Goal: Transaction & Acquisition: Purchase product/service

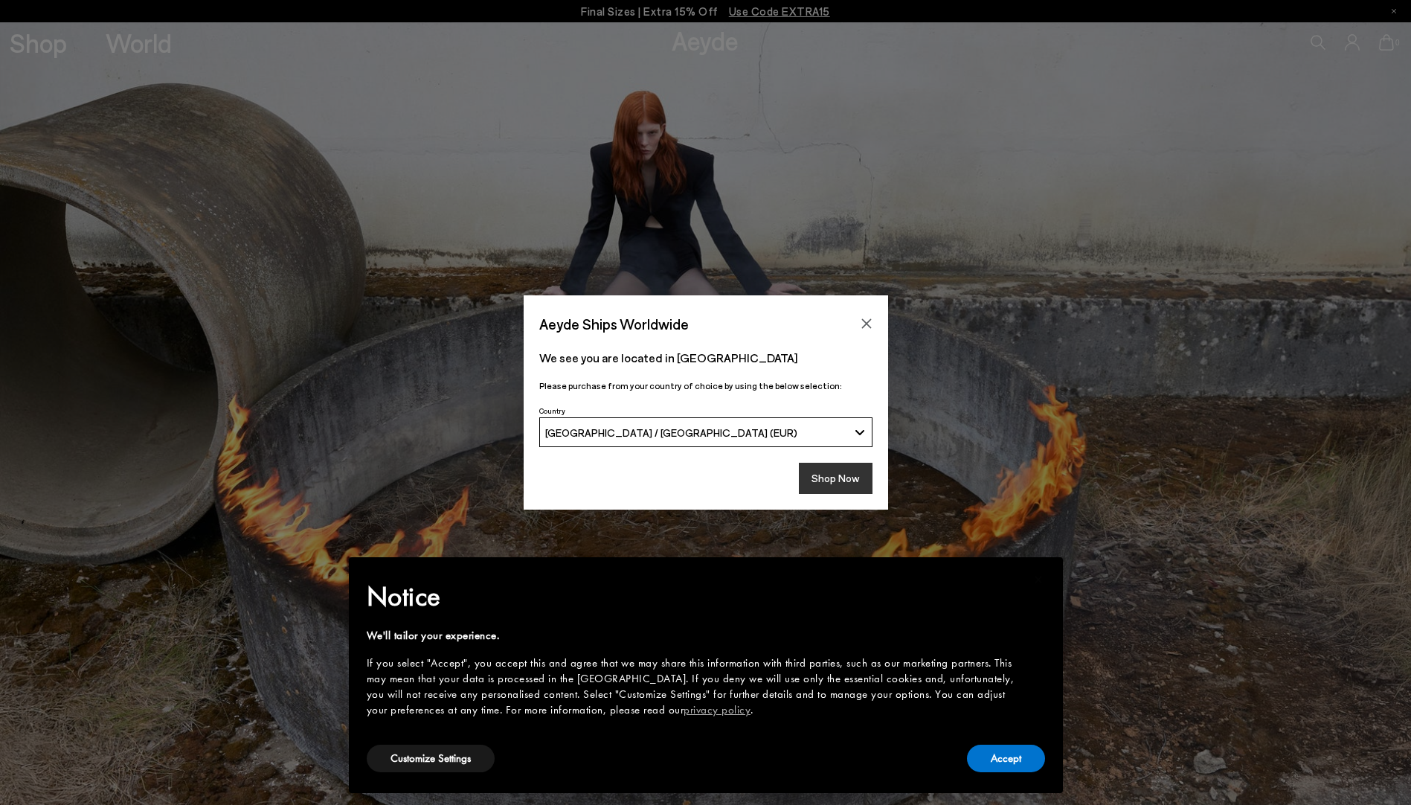
click at [866, 478] on button "Shop Now" at bounding box center [836, 478] width 74 height 31
click at [1020, 763] on button "Accept" at bounding box center [1006, 758] width 78 height 28
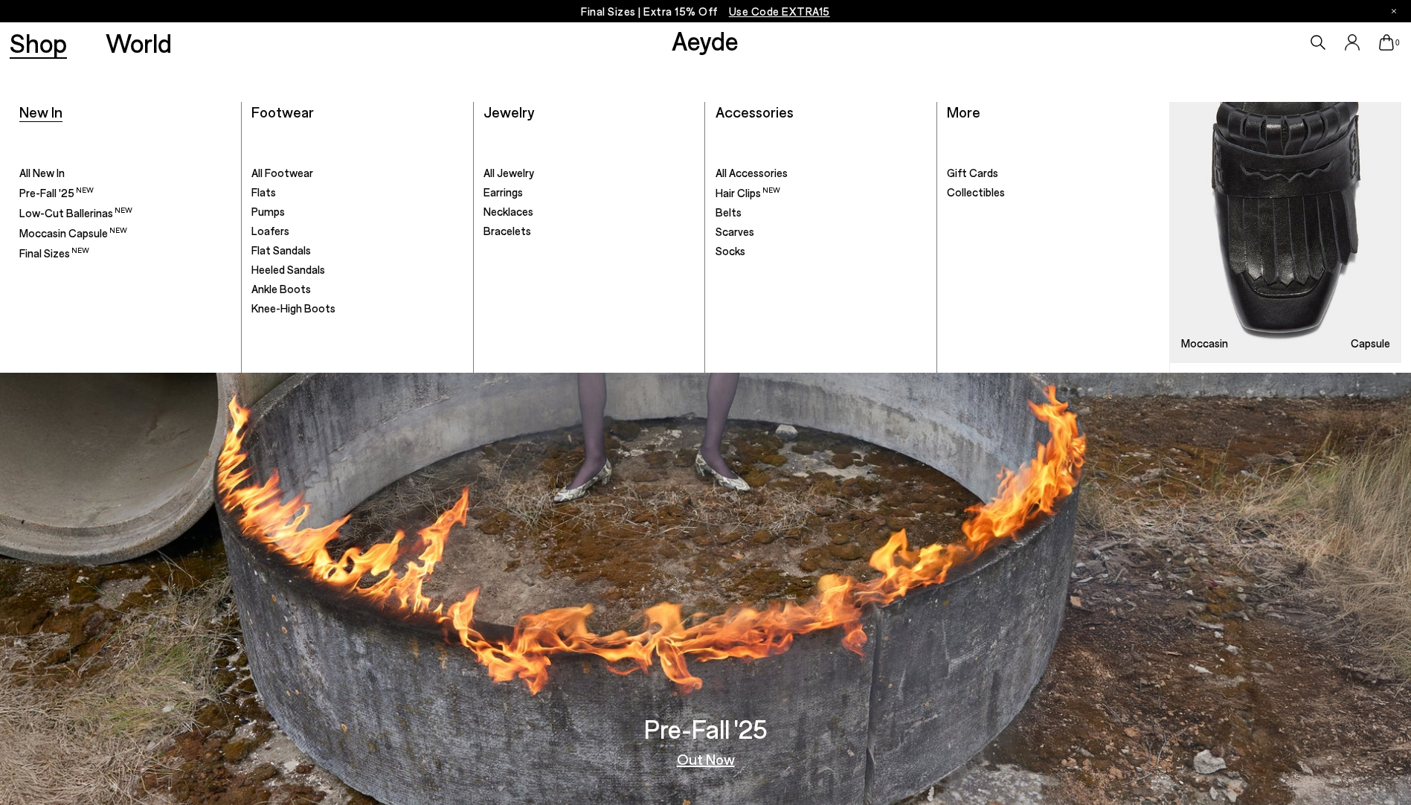
click at [38, 118] on span "New In" at bounding box center [40, 112] width 43 height 18
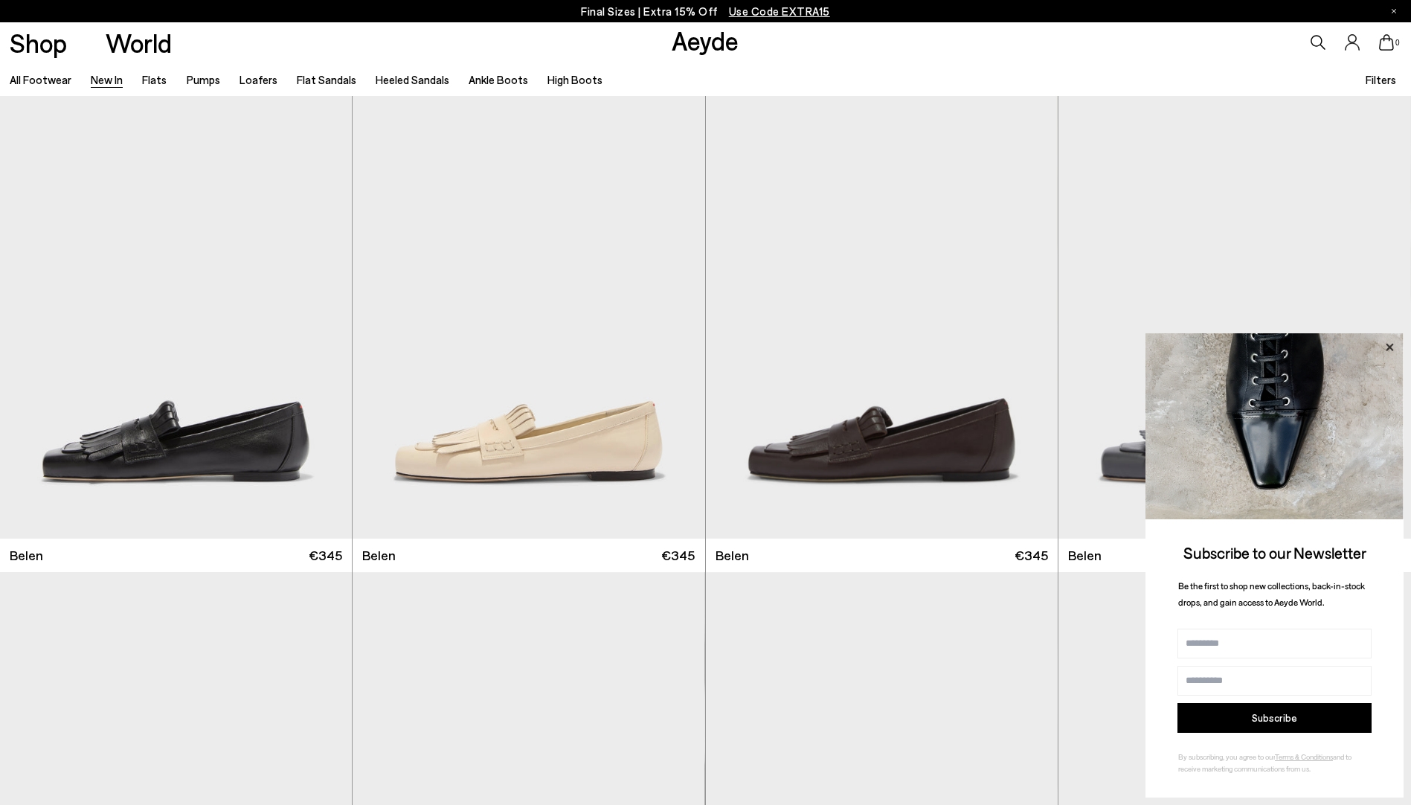
click at [1388, 343] on icon at bounding box center [1389, 347] width 19 height 19
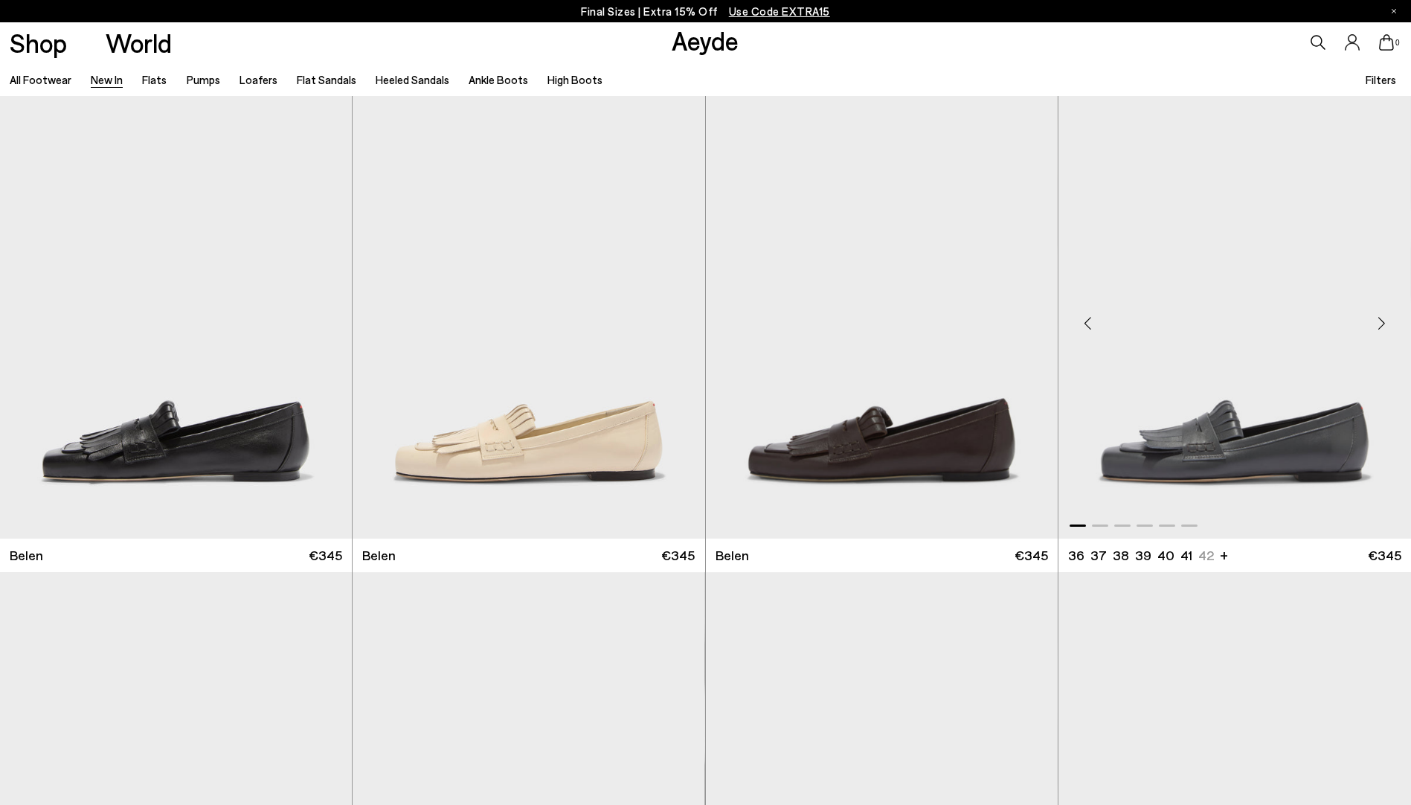
click at [1382, 323] on div "Next slide" at bounding box center [1381, 323] width 45 height 45
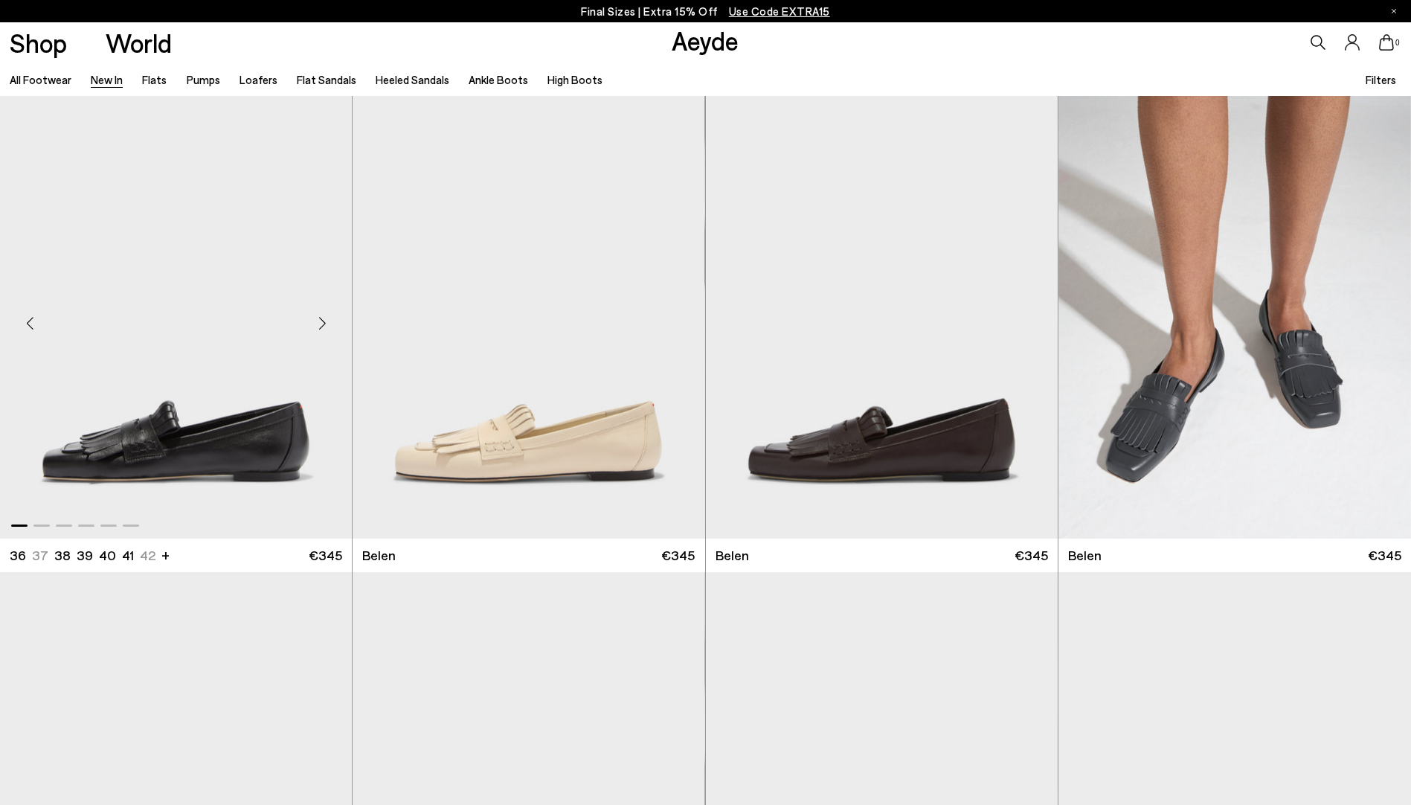
click at [313, 319] on div "Next slide" at bounding box center [322, 323] width 45 height 45
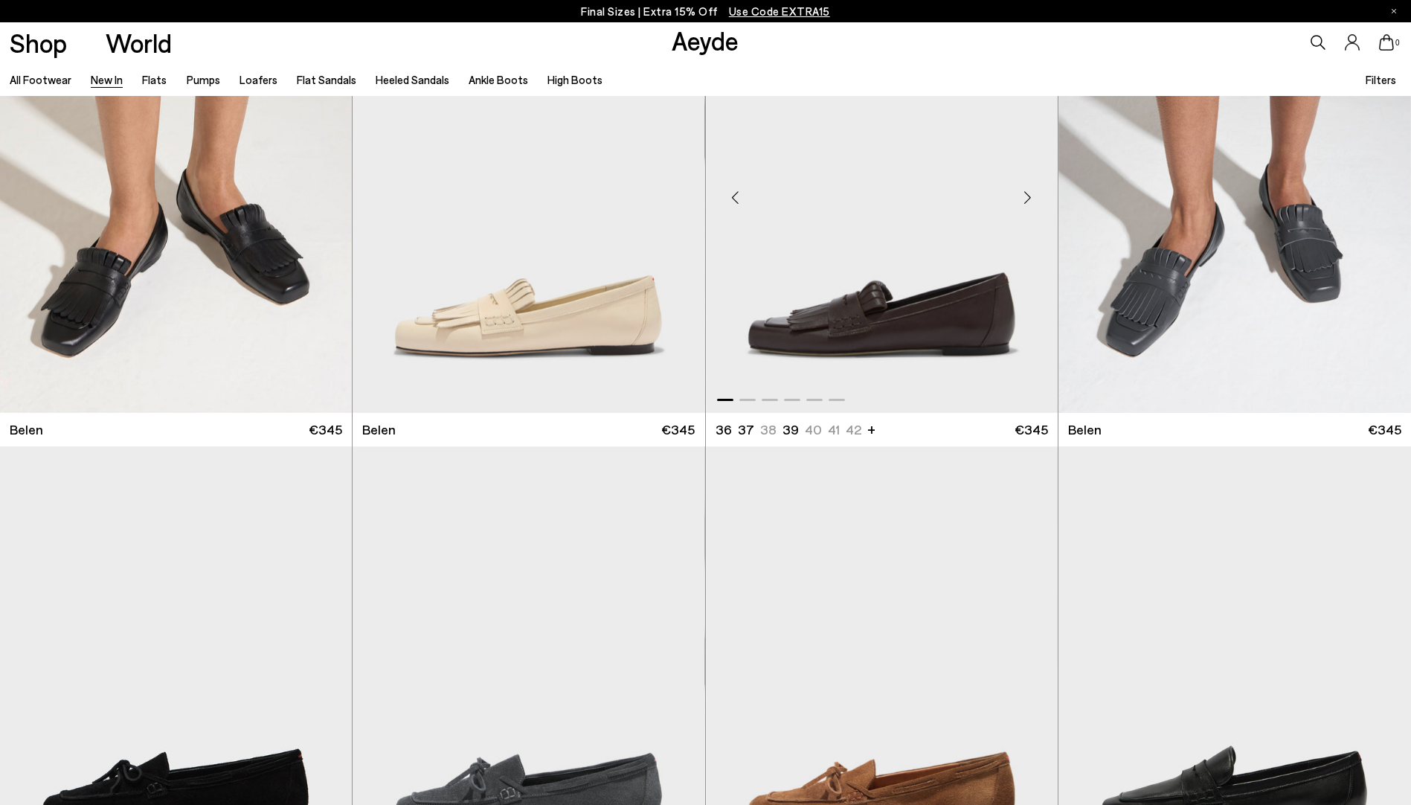
scroll to position [446, 0]
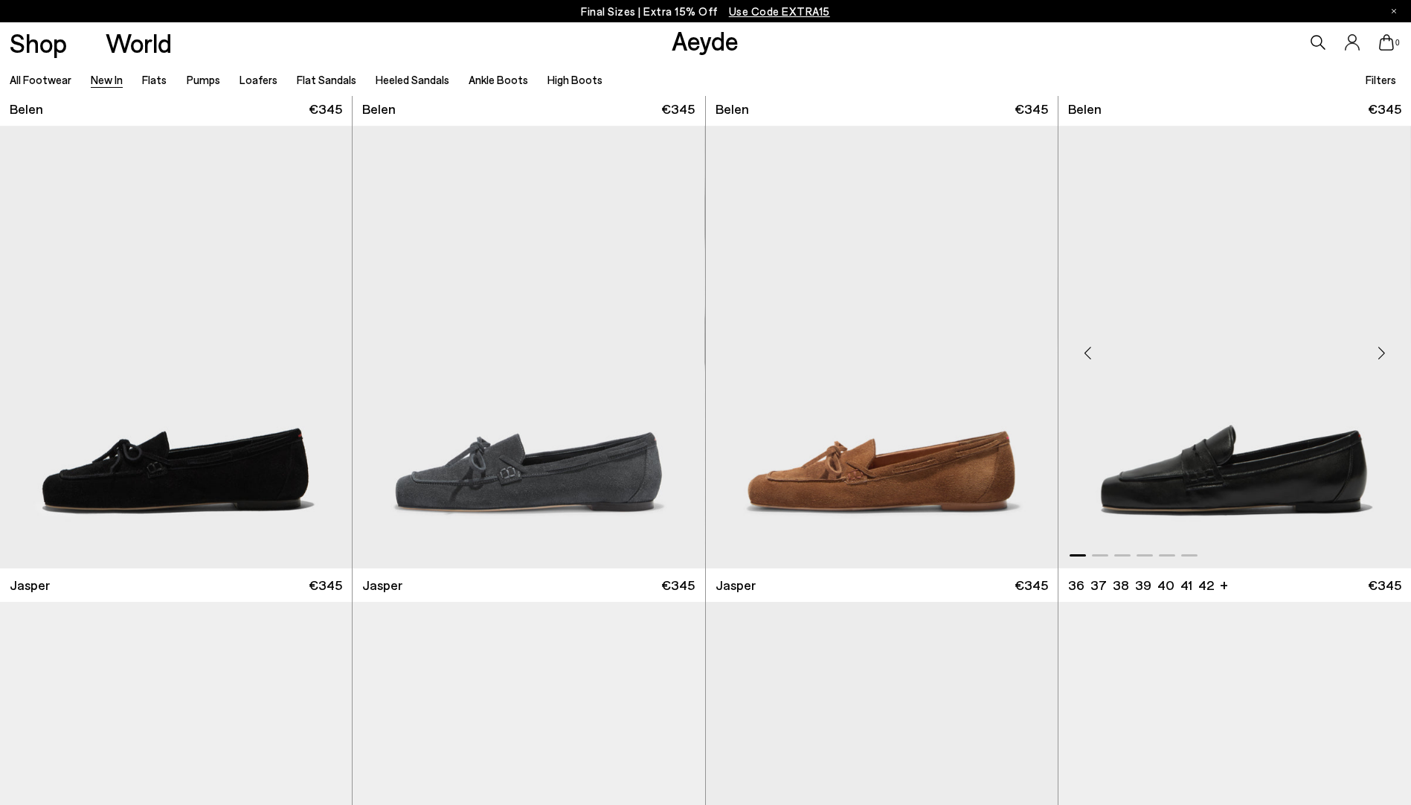
click at [1382, 358] on div "Next slide" at bounding box center [1381, 352] width 45 height 45
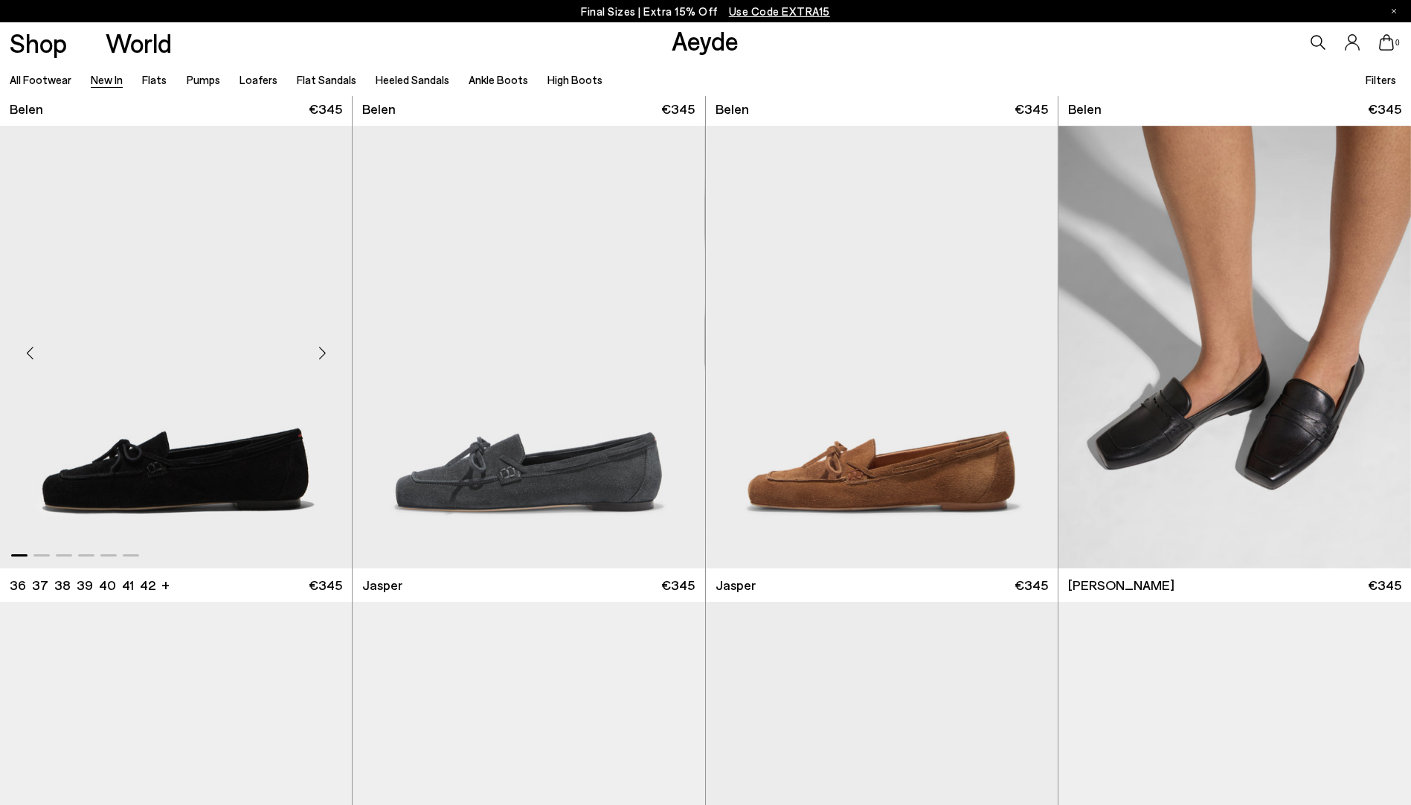
click at [322, 351] on div "Next slide" at bounding box center [322, 352] width 45 height 45
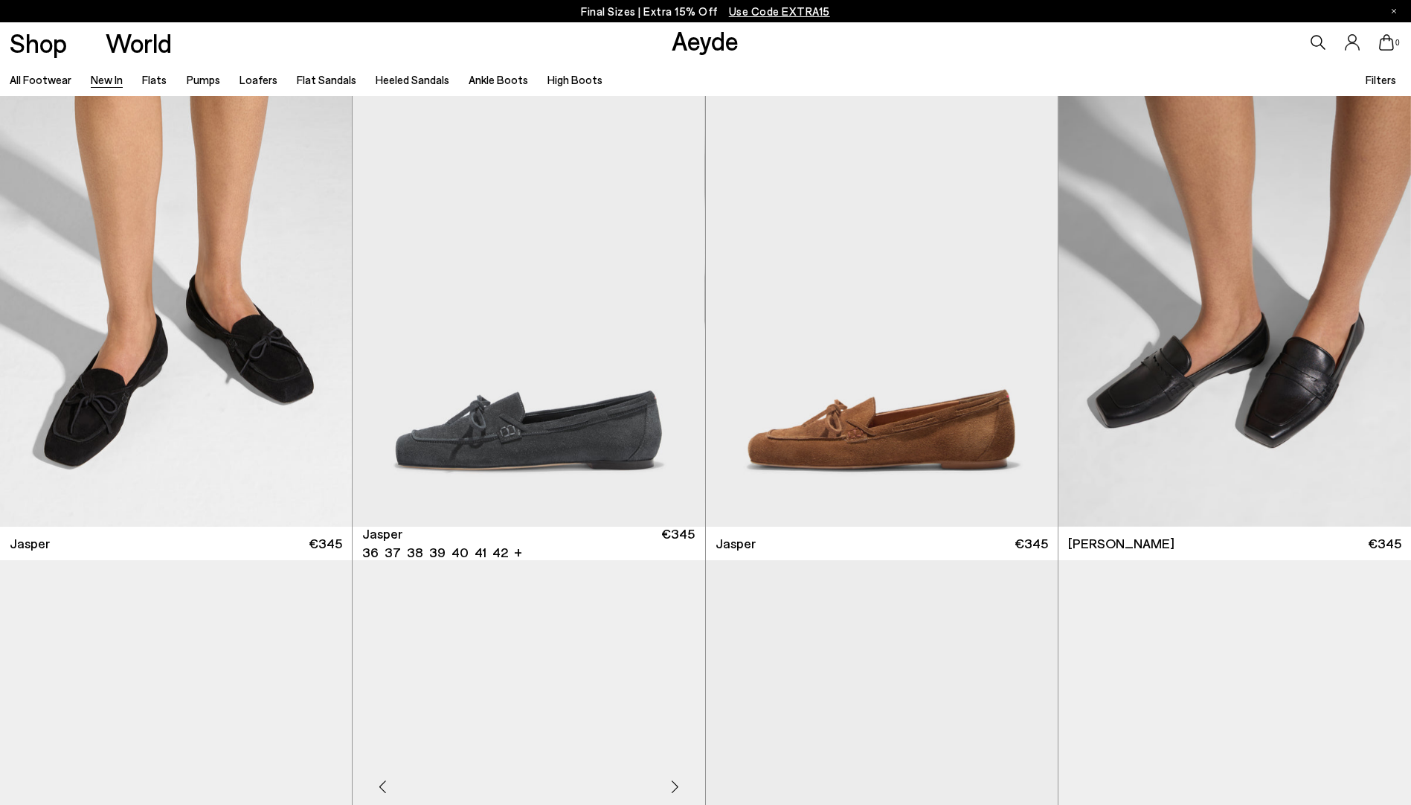
scroll to position [967, 0]
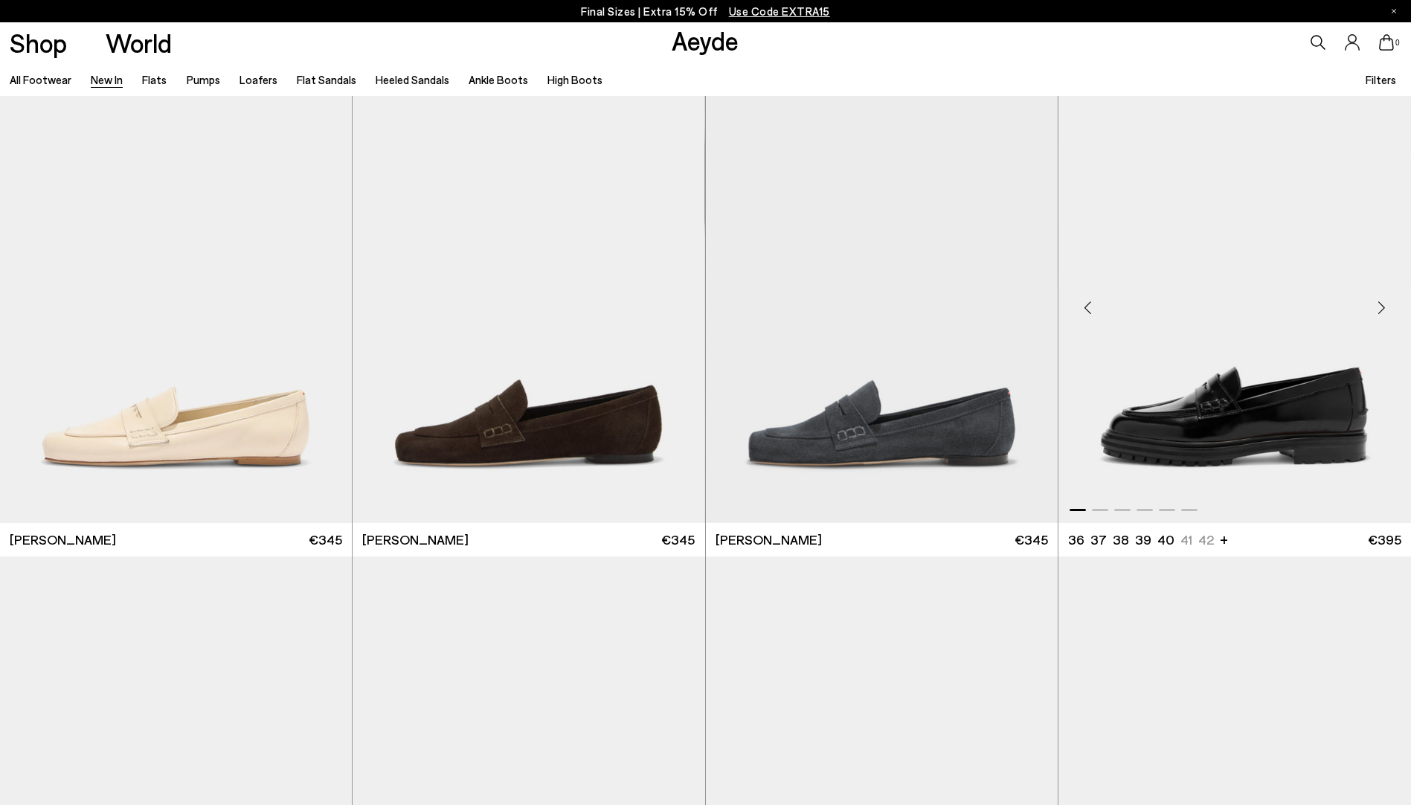
click at [1380, 307] on div "Next slide" at bounding box center [1381, 308] width 45 height 45
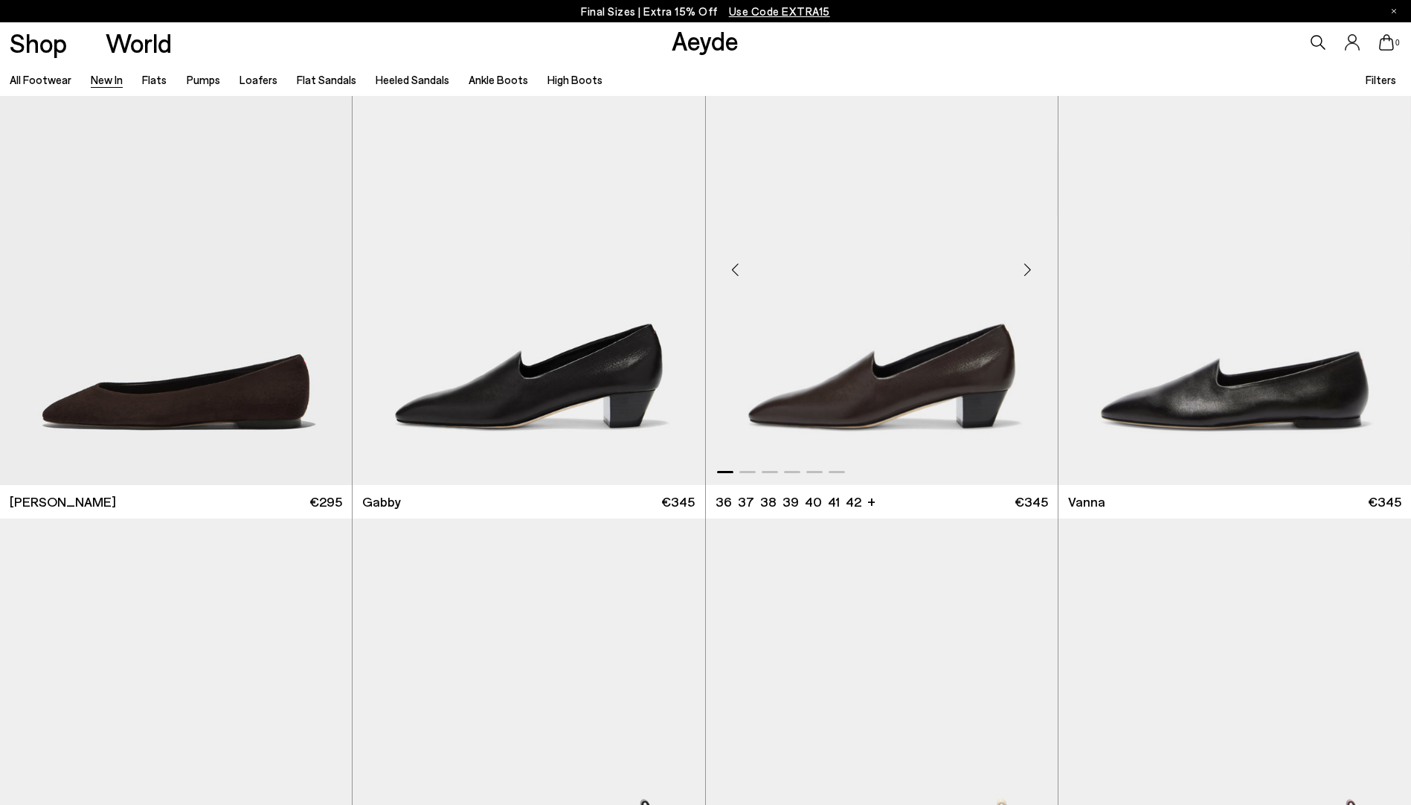
scroll to position [2454, 0]
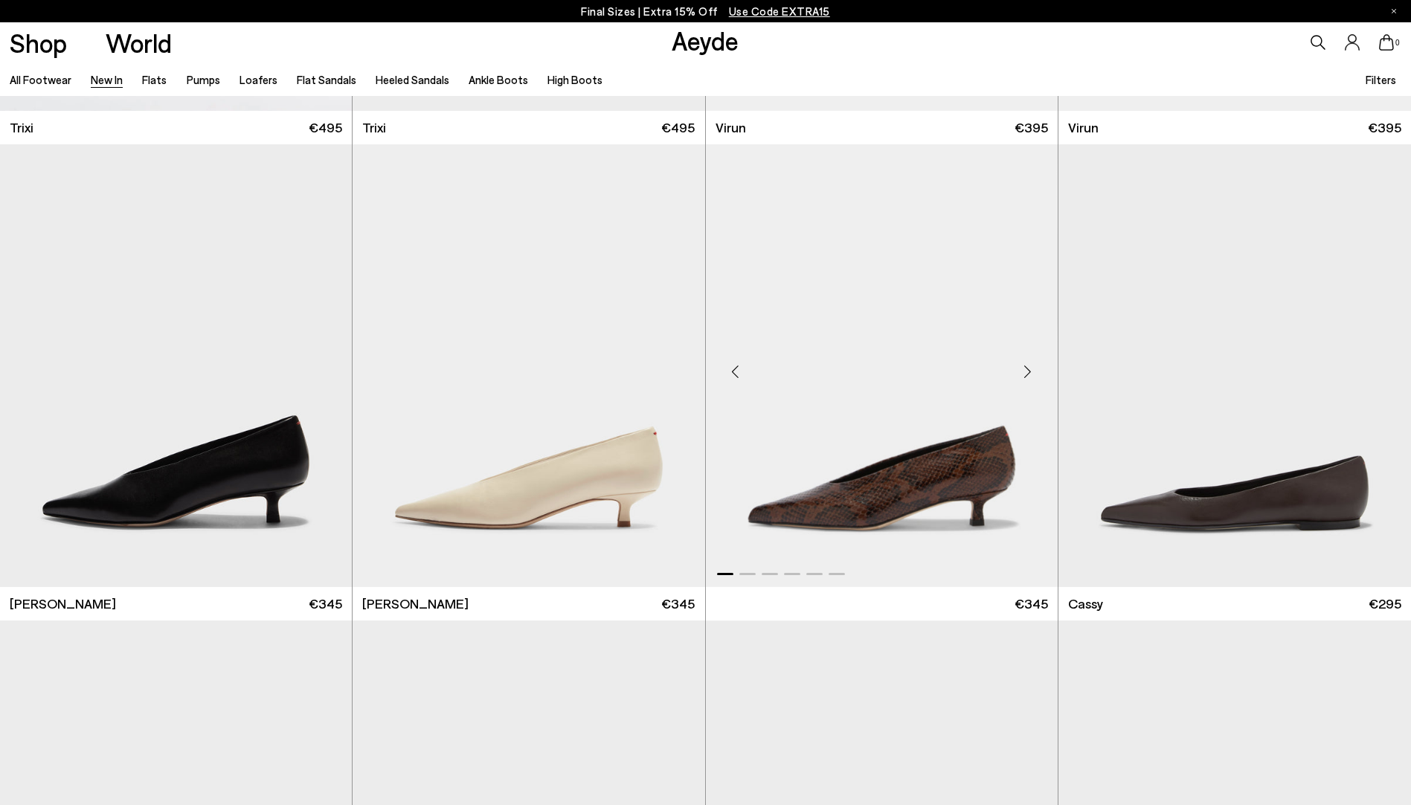
scroll to position [7362, 0]
